Goal: Information Seeking & Learning: Learn about a topic

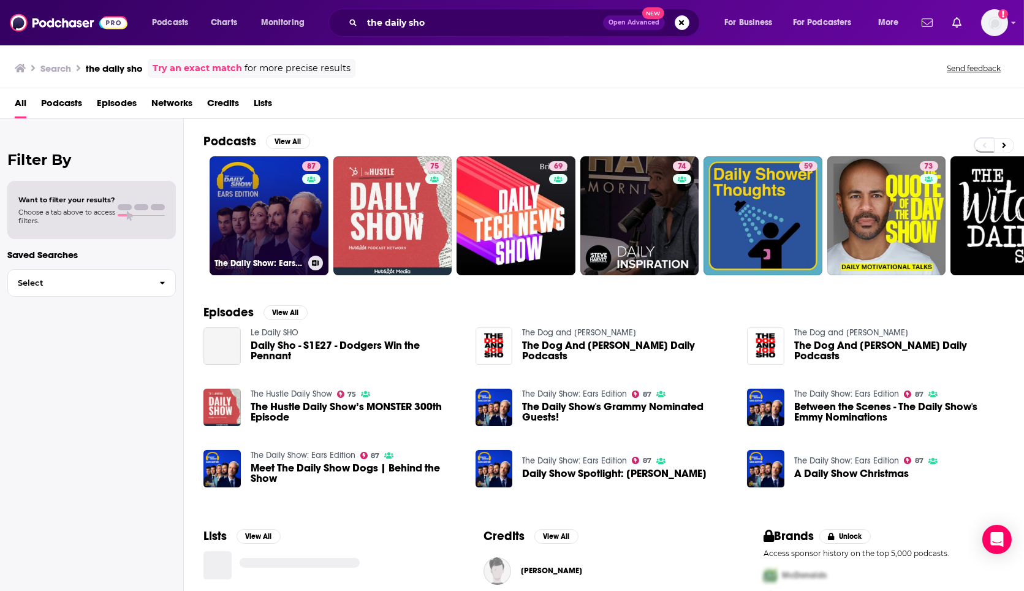
click at [224, 209] on link "87 The Daily Show: Ears Edition" at bounding box center [269, 215] width 119 height 119
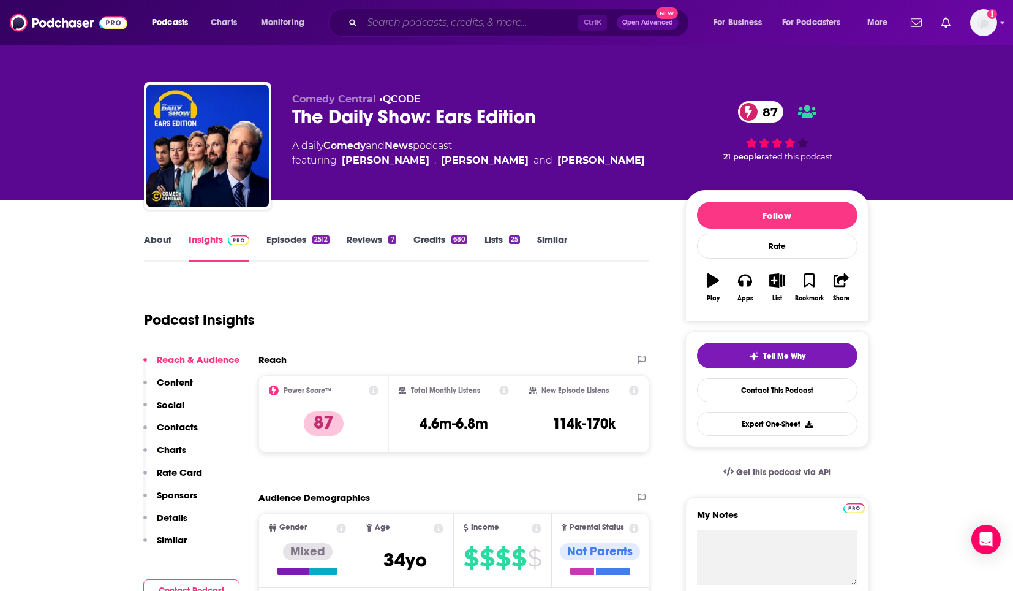
click at [402, 25] on input "Search podcasts, credits, & more..." at bounding box center [470, 23] width 216 height 20
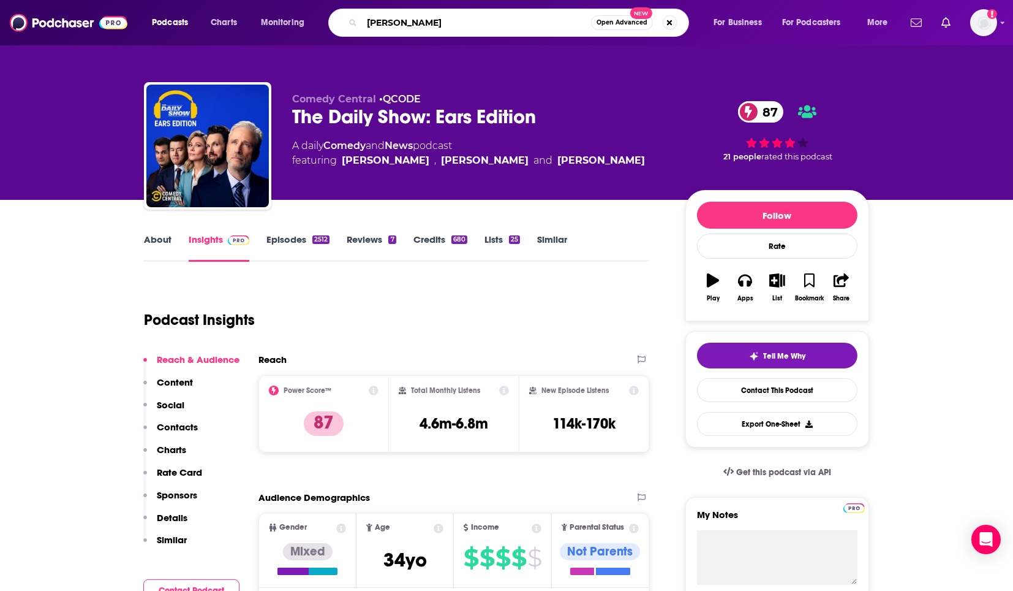
type input "tim ferris"
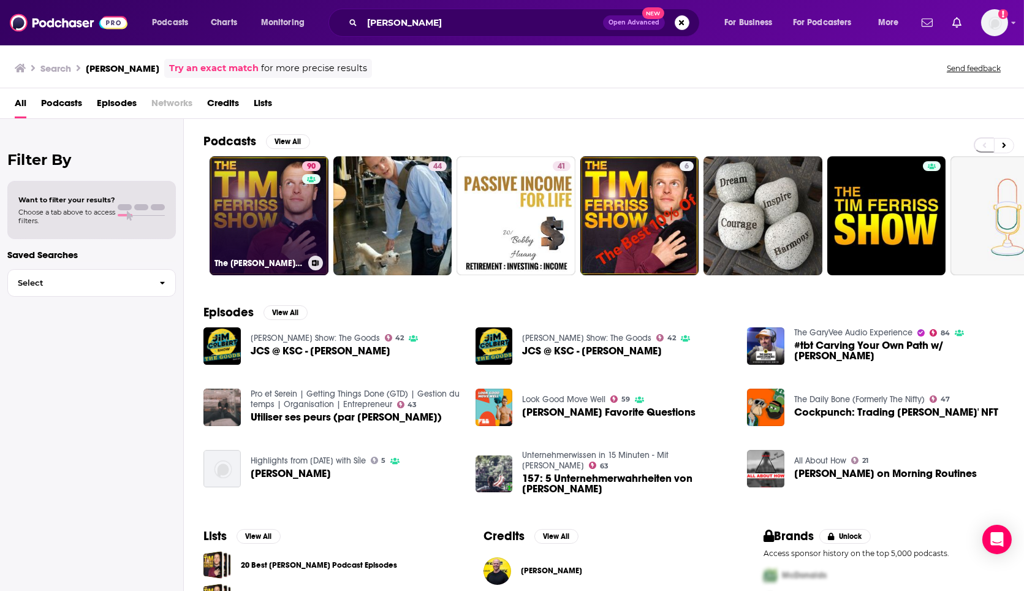
click at [265, 246] on link "90 The Tim Ferriss Show" at bounding box center [269, 215] width 119 height 119
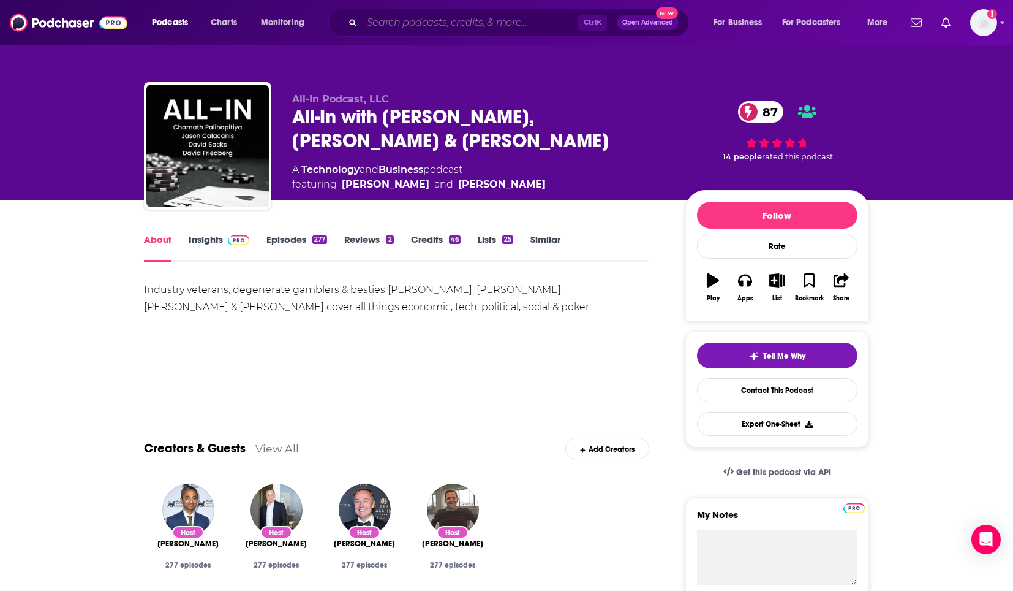
click at [413, 25] on input "Search podcasts, credits, & more..." at bounding box center [470, 23] width 216 height 20
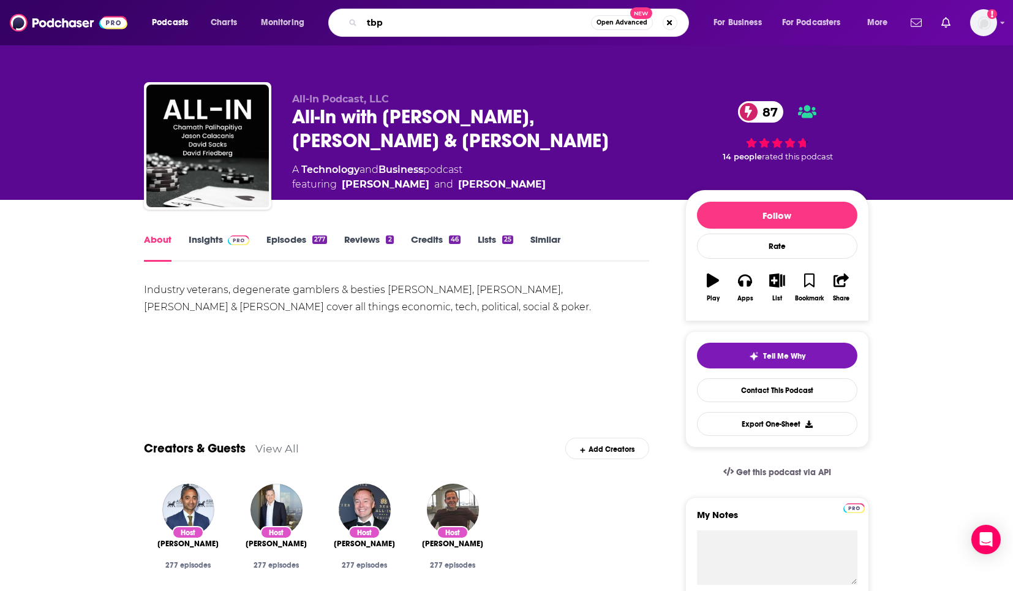
type input "tbpn"
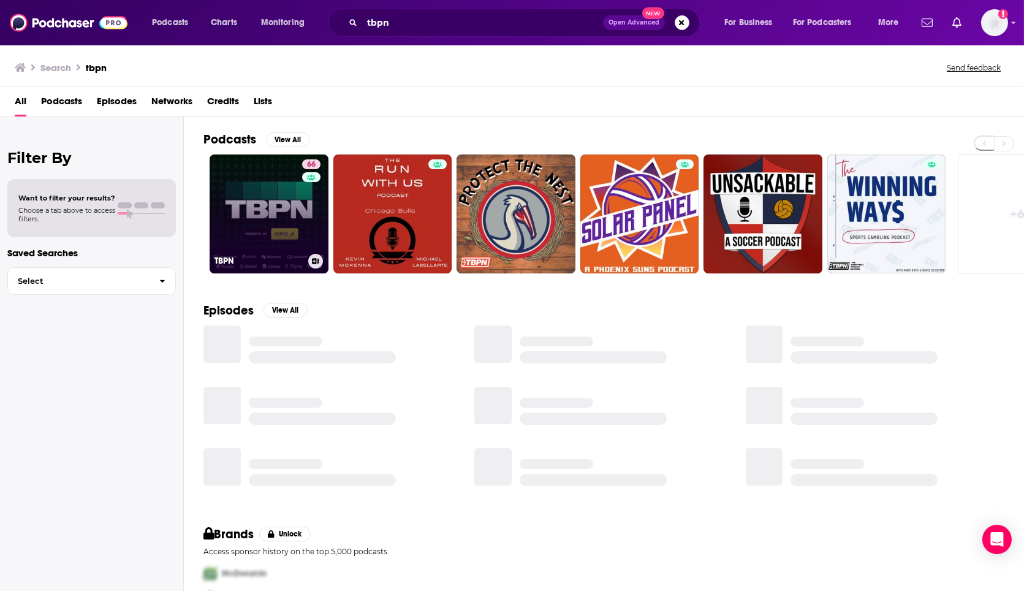
click at [256, 207] on link "66 TBPN" at bounding box center [269, 213] width 119 height 119
